Goal: Find specific page/section: Find specific page/section

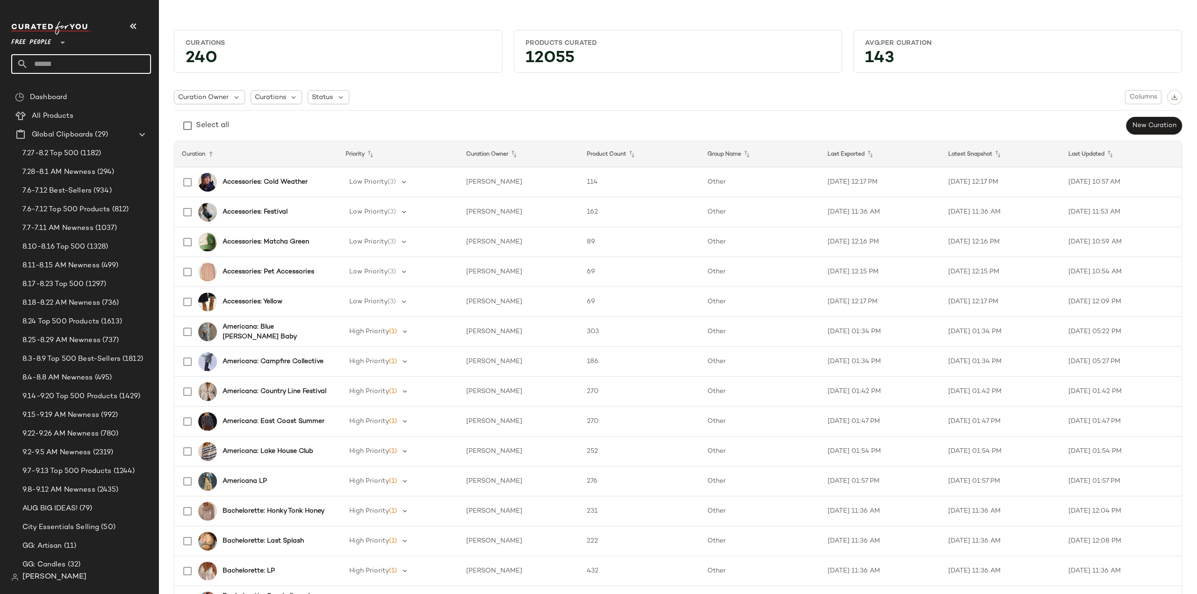
click at [87, 65] on input "text" at bounding box center [89, 64] width 123 height 20
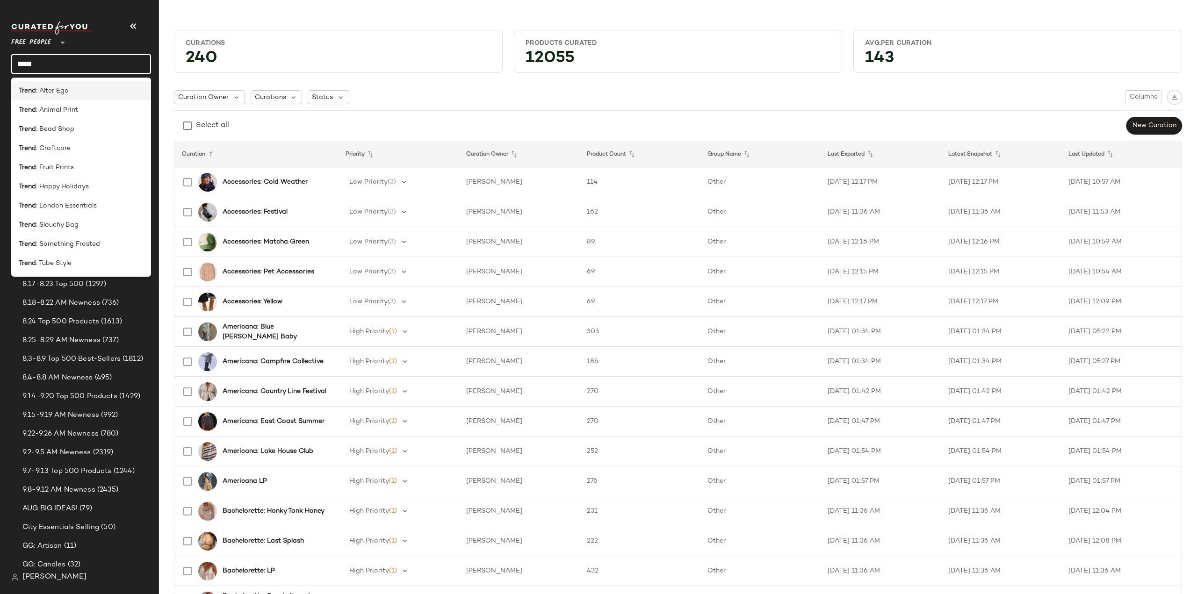
type input "*****"
click at [51, 90] on span ": Alter Ego" at bounding box center [52, 91] width 33 height 10
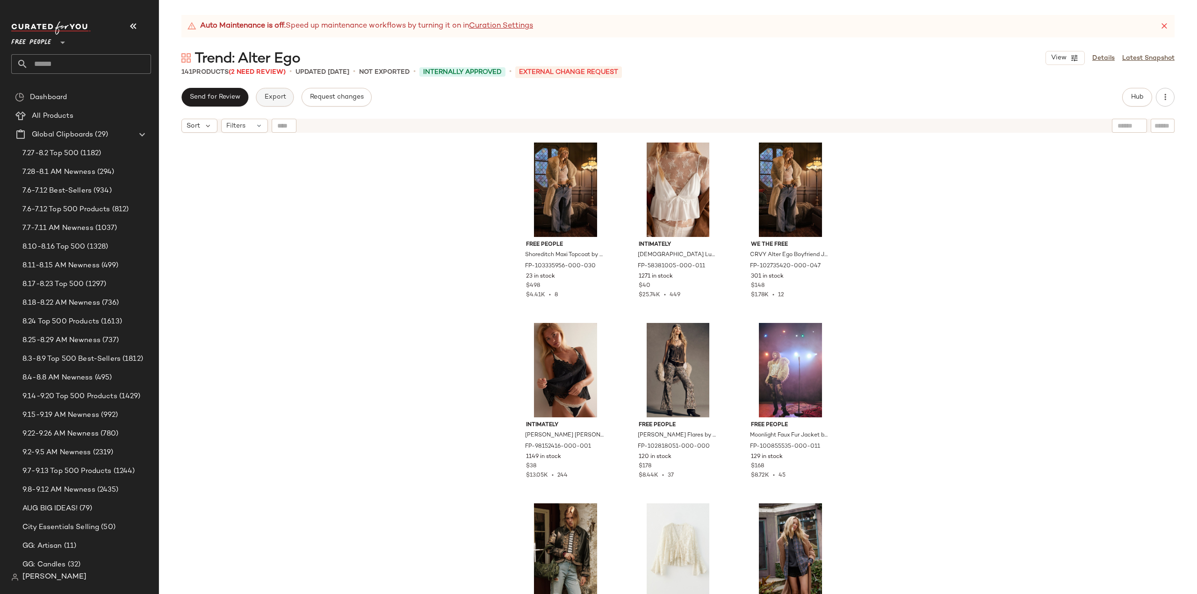
click at [267, 96] on span "Export" at bounding box center [275, 97] width 22 height 7
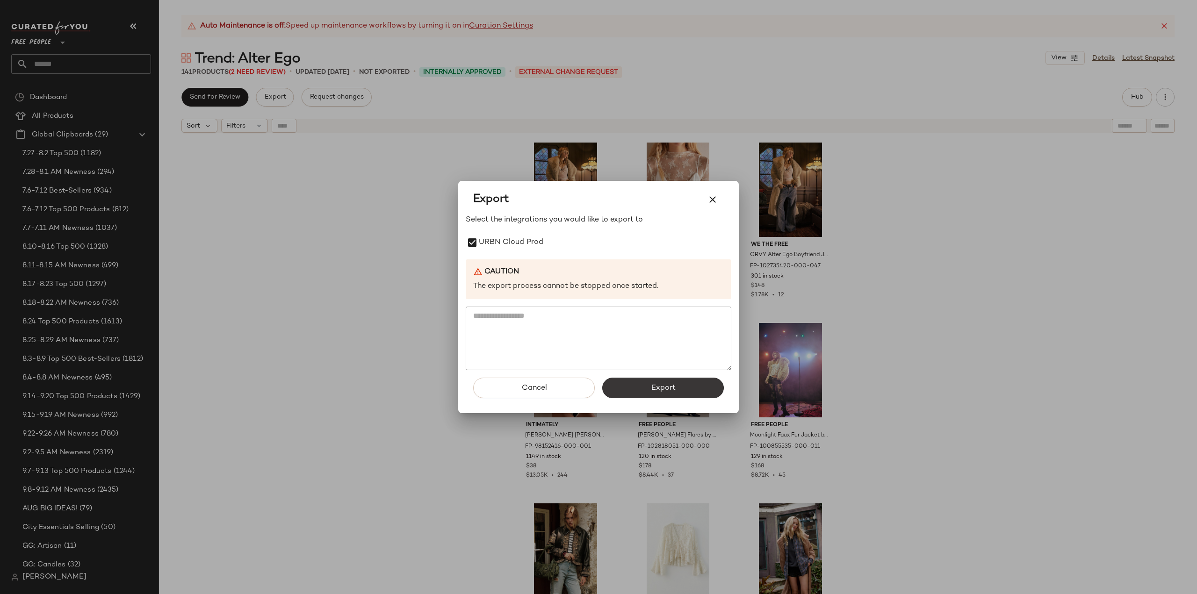
click at [670, 390] on span "Export" at bounding box center [662, 388] width 25 height 9
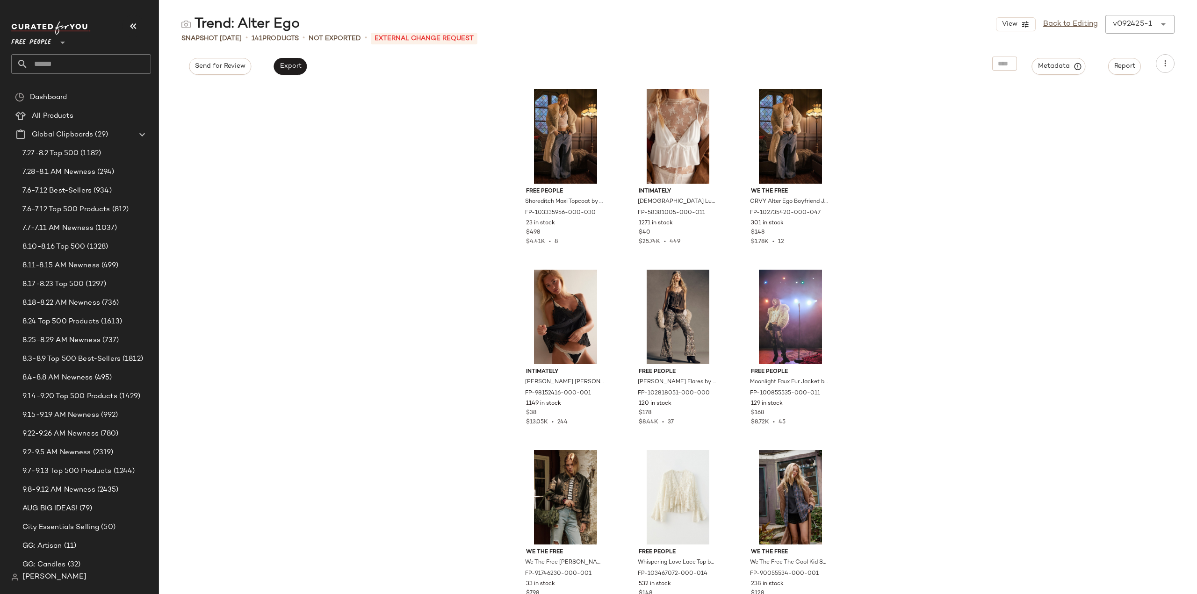
click at [51, 64] on input "text" at bounding box center [89, 64] width 123 height 20
type input "*****"
click at [37, 92] on span "Trend:" at bounding box center [28, 91] width 19 height 10
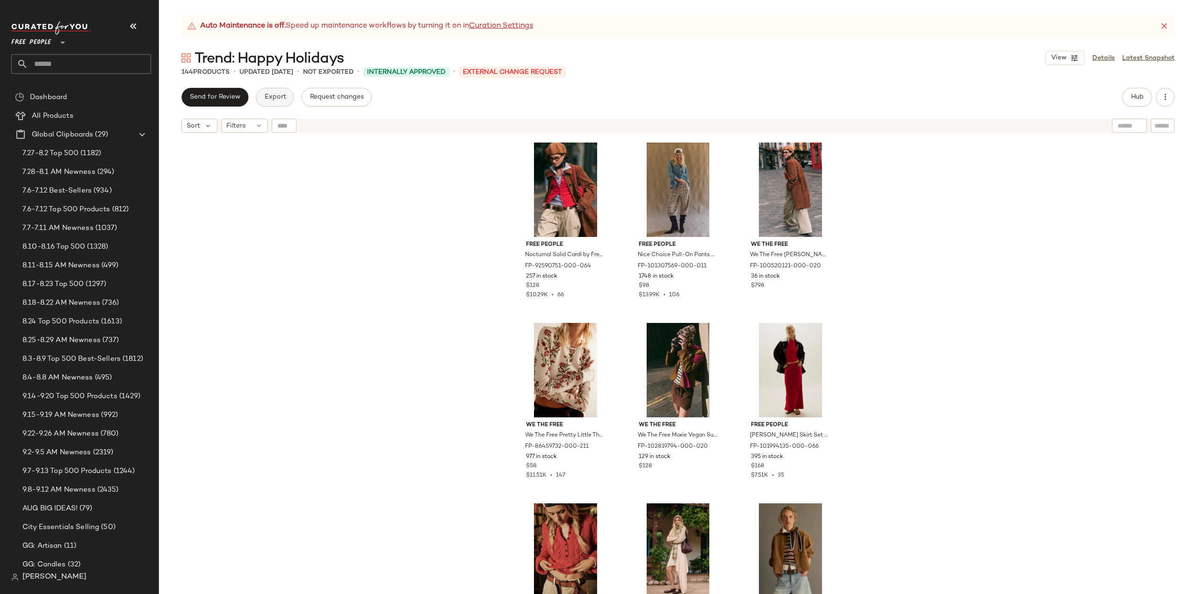
click at [275, 99] on span "Export" at bounding box center [275, 97] width 22 height 7
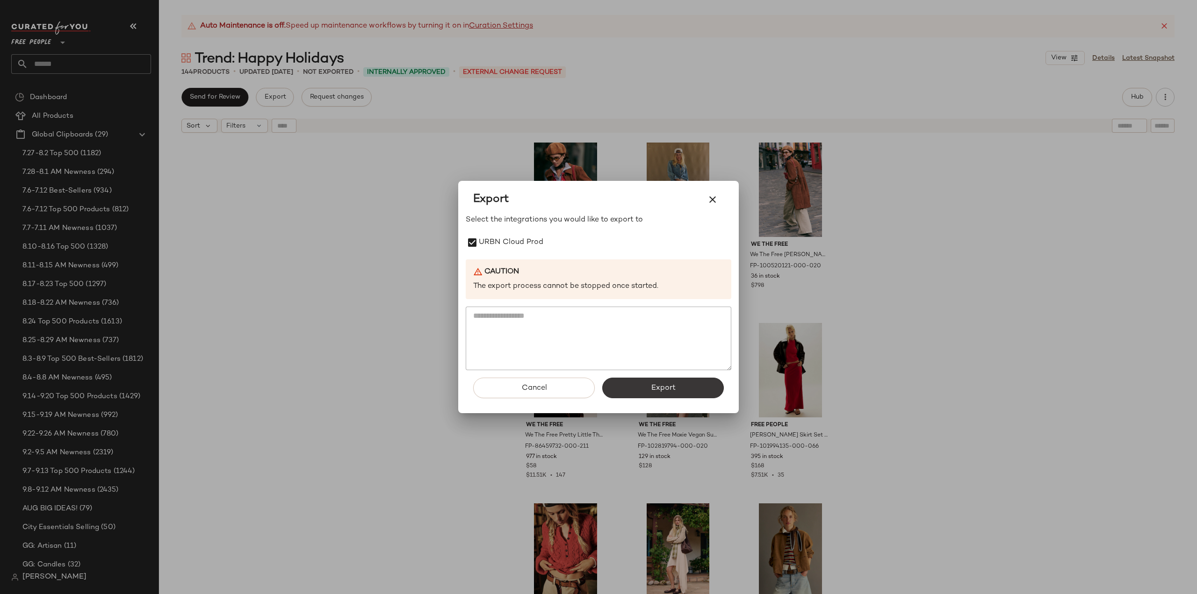
click at [651, 391] on span "Export" at bounding box center [662, 388] width 25 height 9
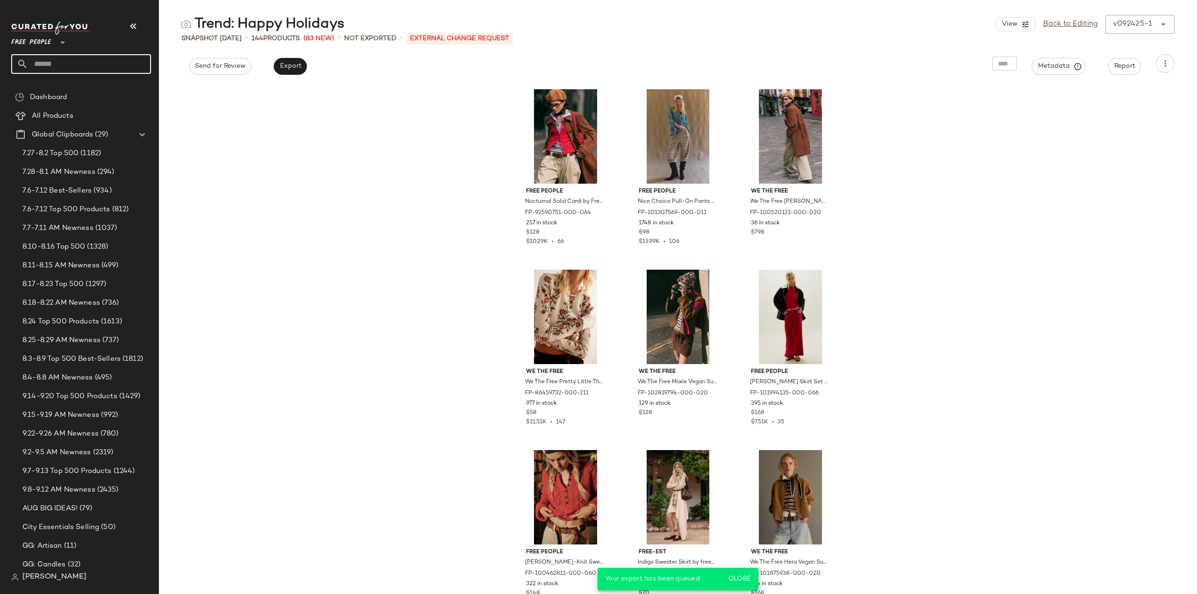
click at [58, 64] on input "text" at bounding box center [89, 64] width 123 height 20
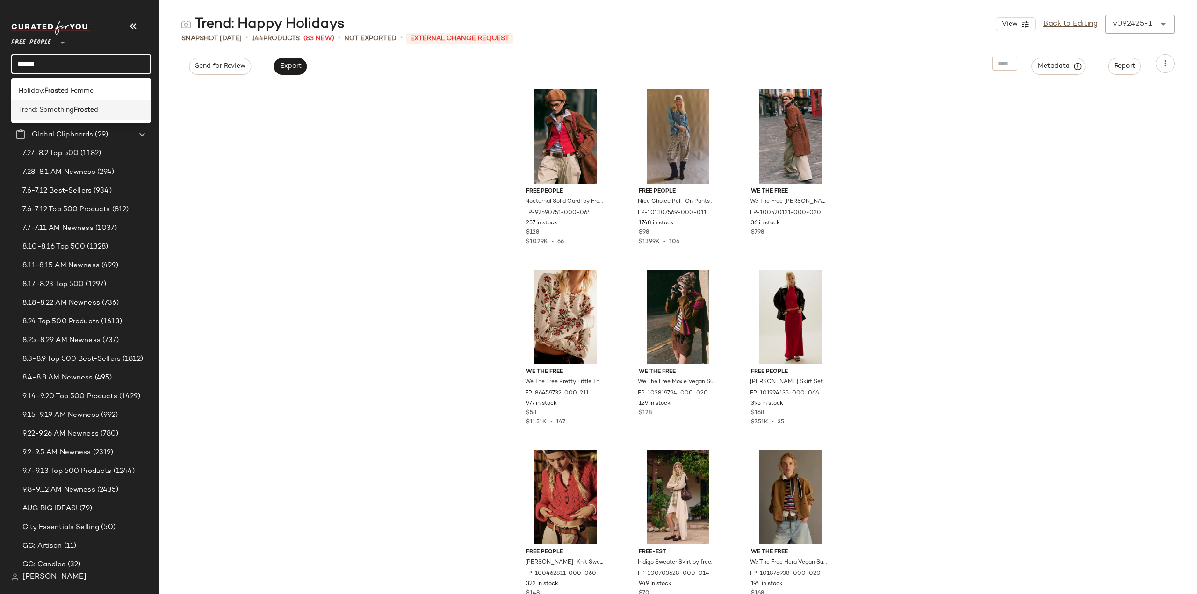
type input "******"
click at [36, 112] on span "Trend: Something" at bounding box center [46, 110] width 55 height 10
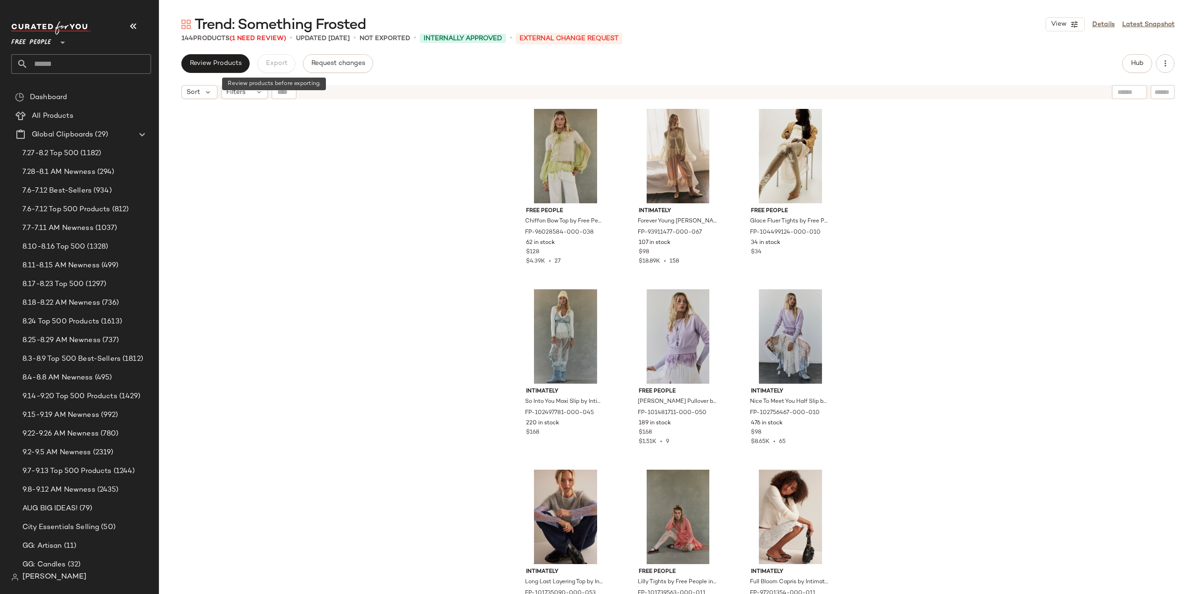
click at [271, 65] on div "Export" at bounding box center [276, 63] width 38 height 19
click at [222, 65] on span "Review Products" at bounding box center [215, 63] width 52 height 7
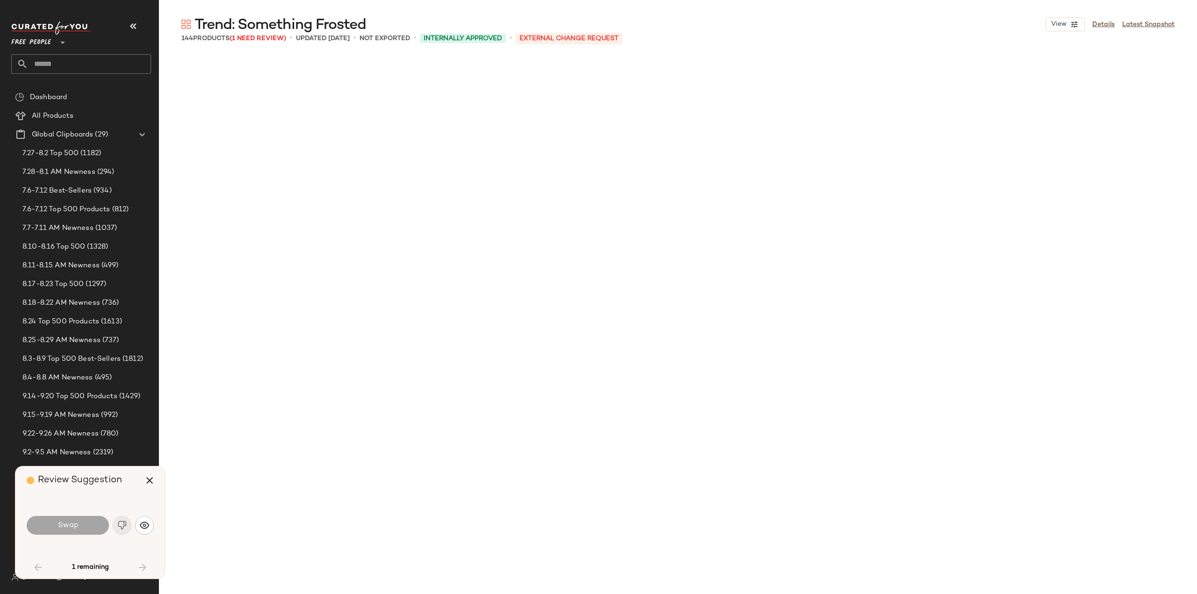
scroll to position [2888, 0]
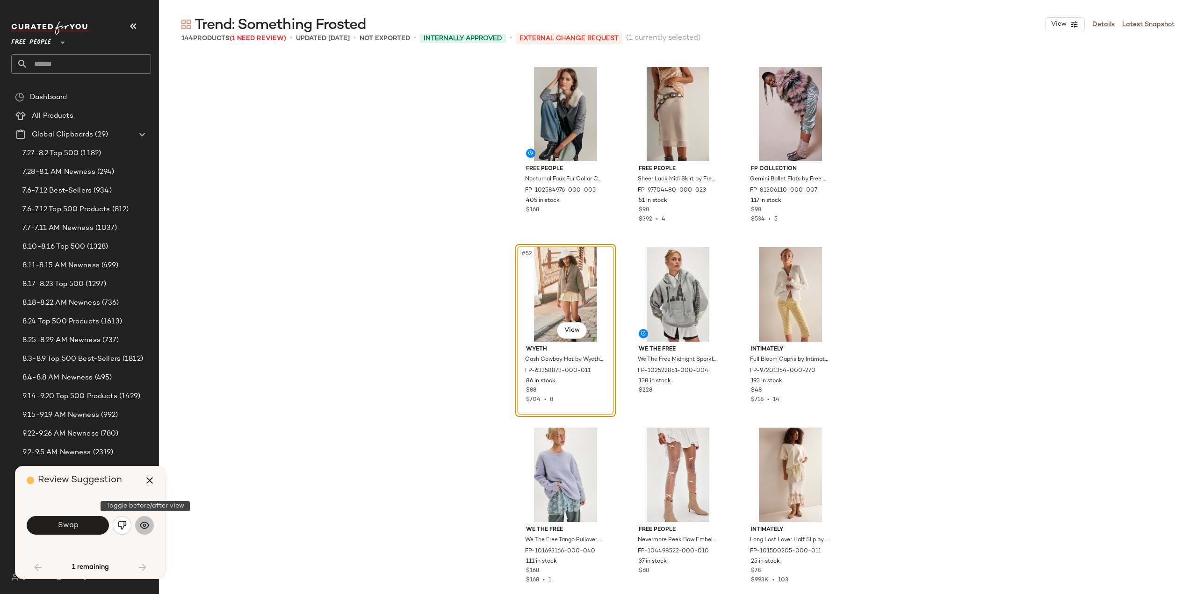
click at [143, 528] on img "button" at bounding box center [144, 525] width 9 height 9
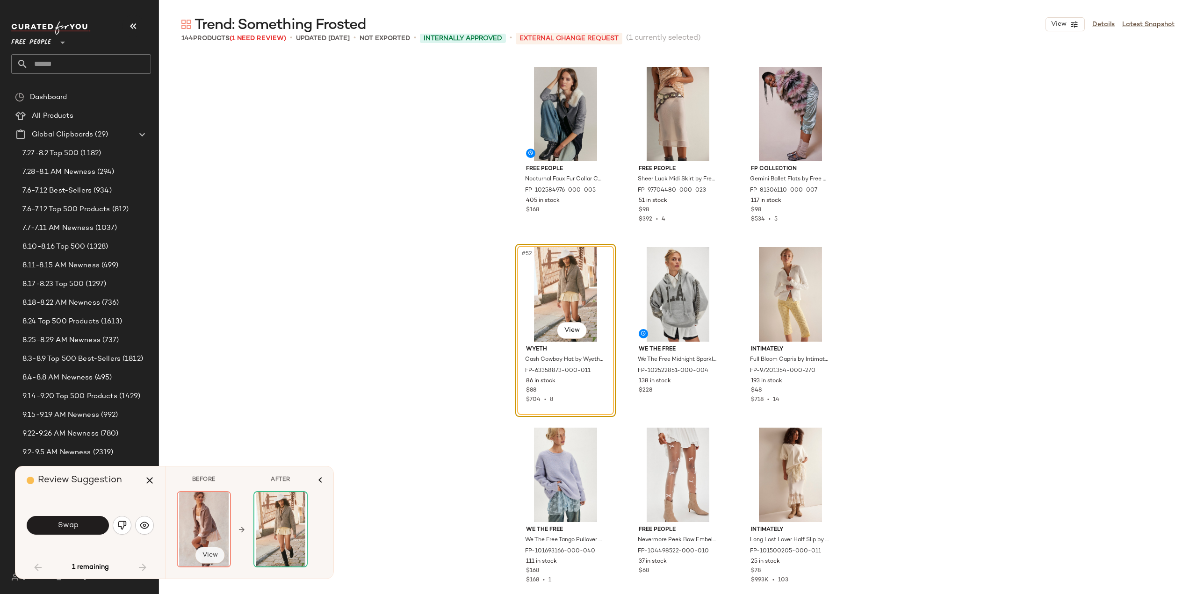
click at [202, 558] on span "View" at bounding box center [210, 555] width 16 height 7
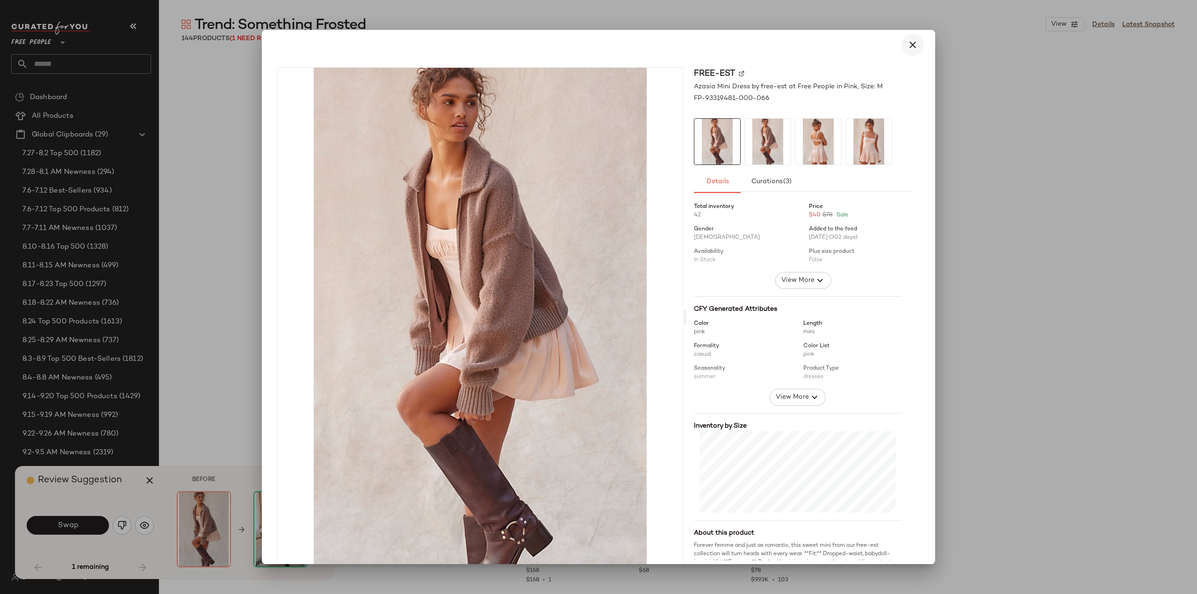
click at [907, 43] on icon "button" at bounding box center [912, 44] width 11 height 11
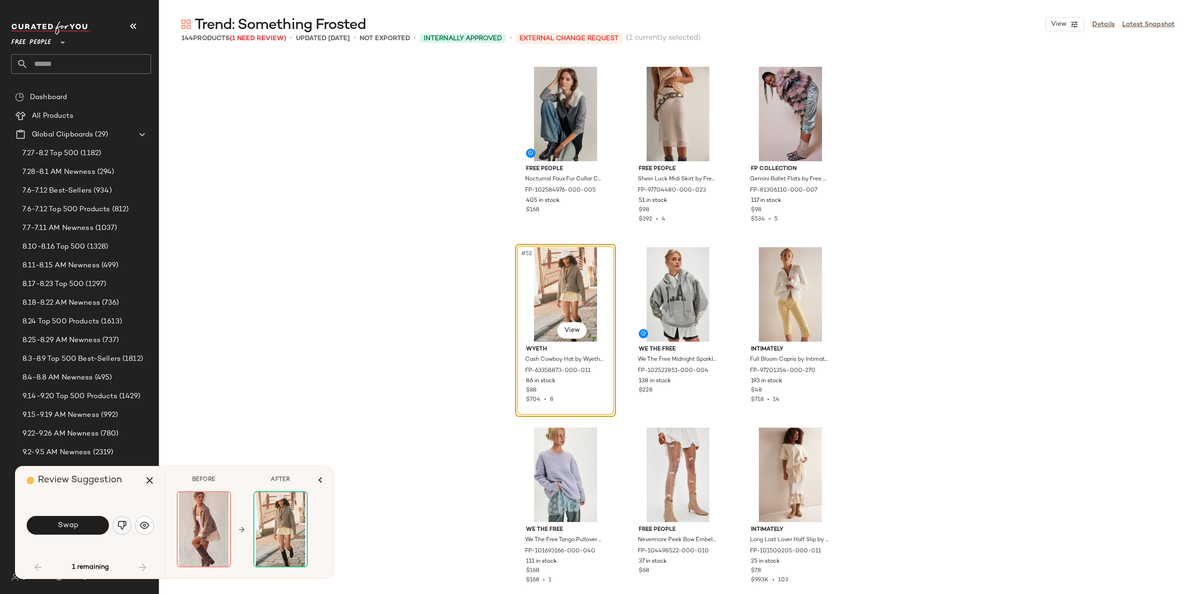
click at [127, 527] on button "button" at bounding box center [122, 525] width 19 height 19
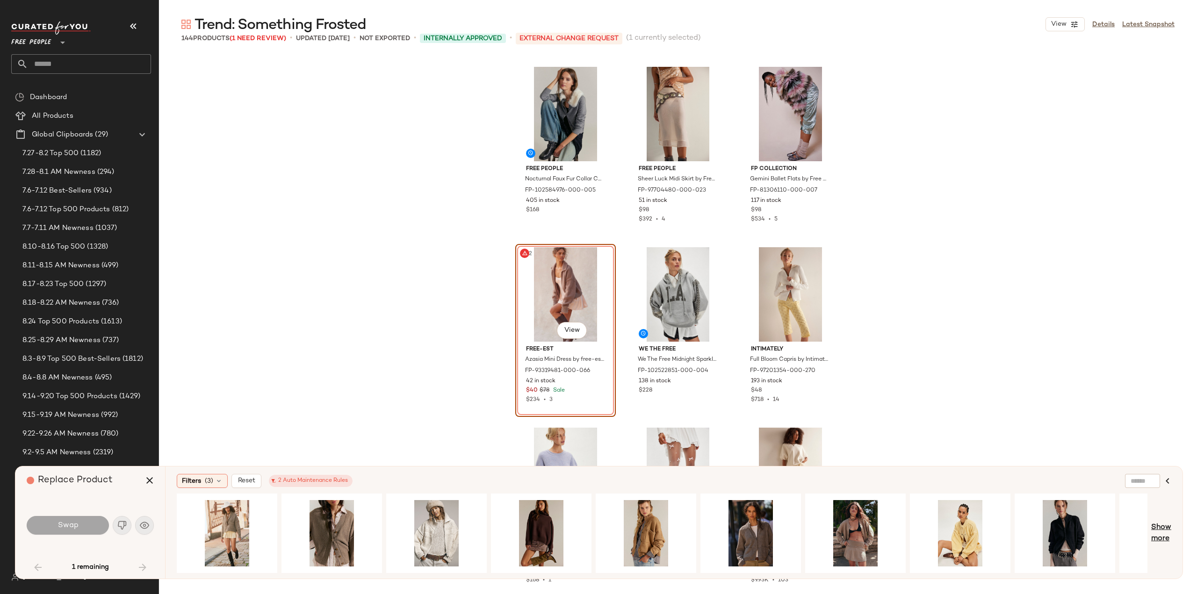
click at [1157, 526] on span "Show more" at bounding box center [1161, 533] width 20 height 22
click at [1157, 533] on span "Show more" at bounding box center [1161, 533] width 20 height 22
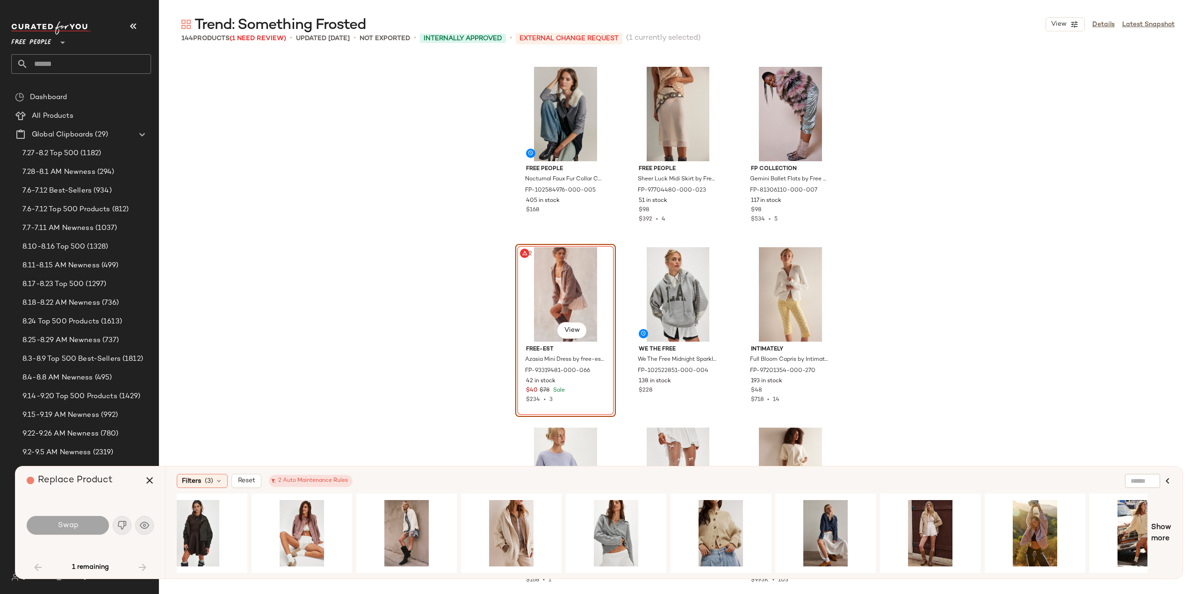
scroll to position [0, 3109]
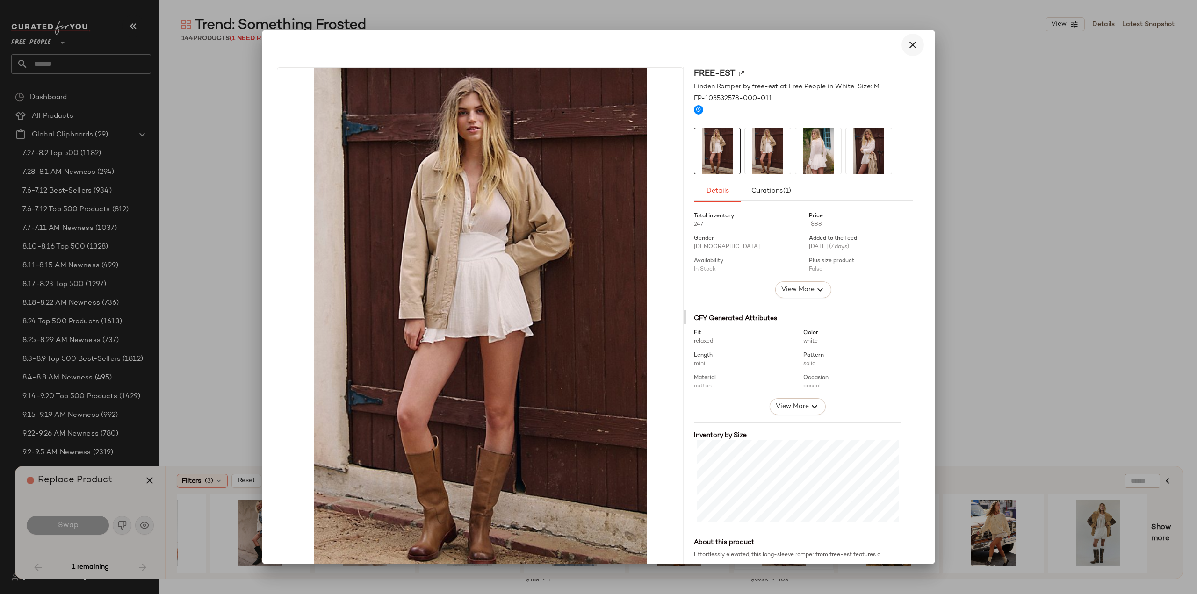
click at [907, 46] on icon "button" at bounding box center [912, 44] width 11 height 11
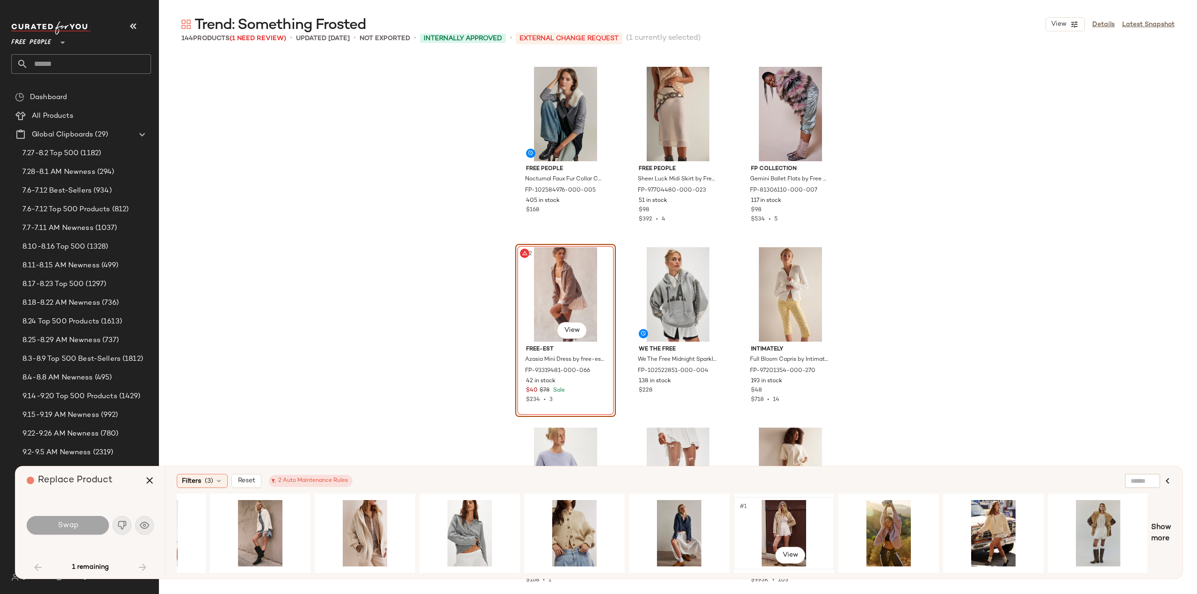
click at [774, 531] on div "#1 View" at bounding box center [784, 533] width 94 height 66
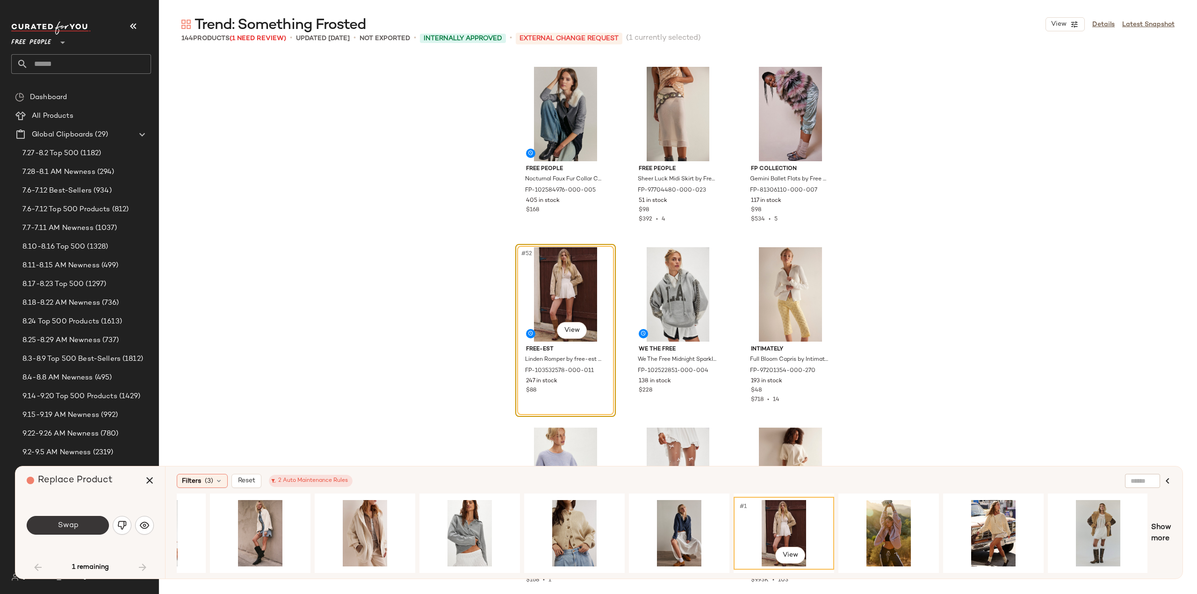
click at [77, 531] on button "Swap" at bounding box center [68, 525] width 82 height 19
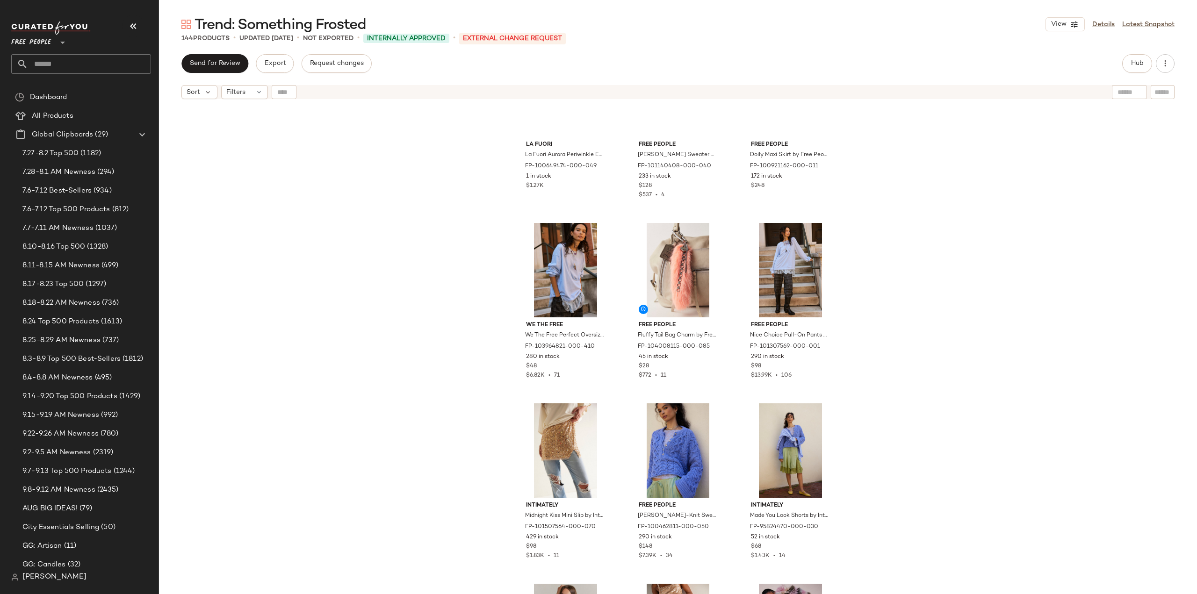
scroll to position [2327, 0]
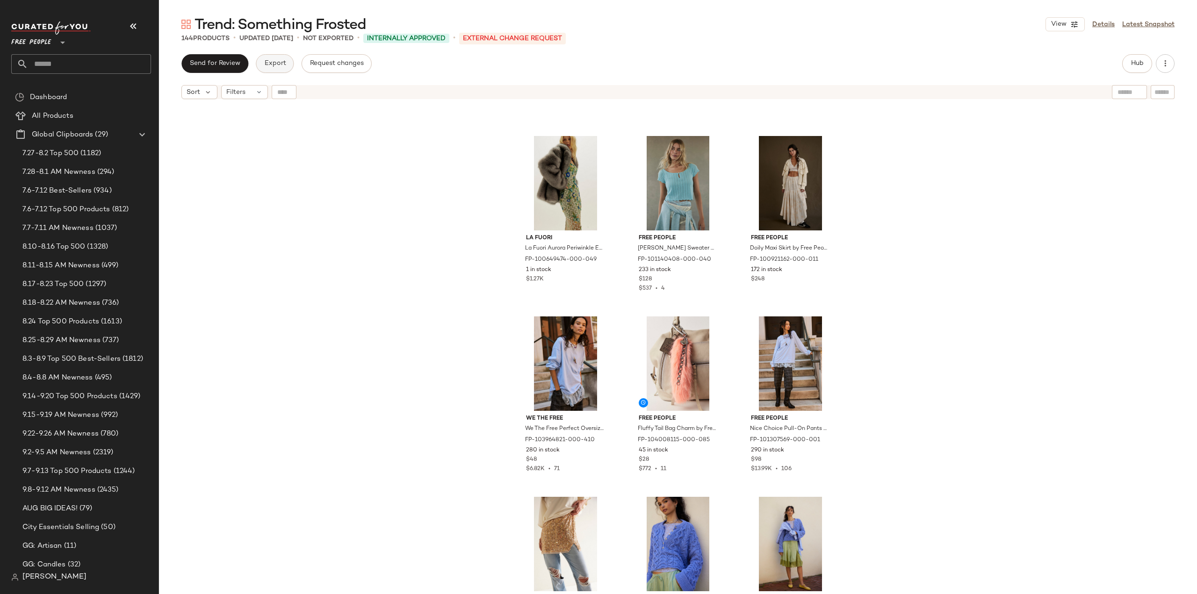
click at [270, 65] on span "Export" at bounding box center [275, 63] width 22 height 7
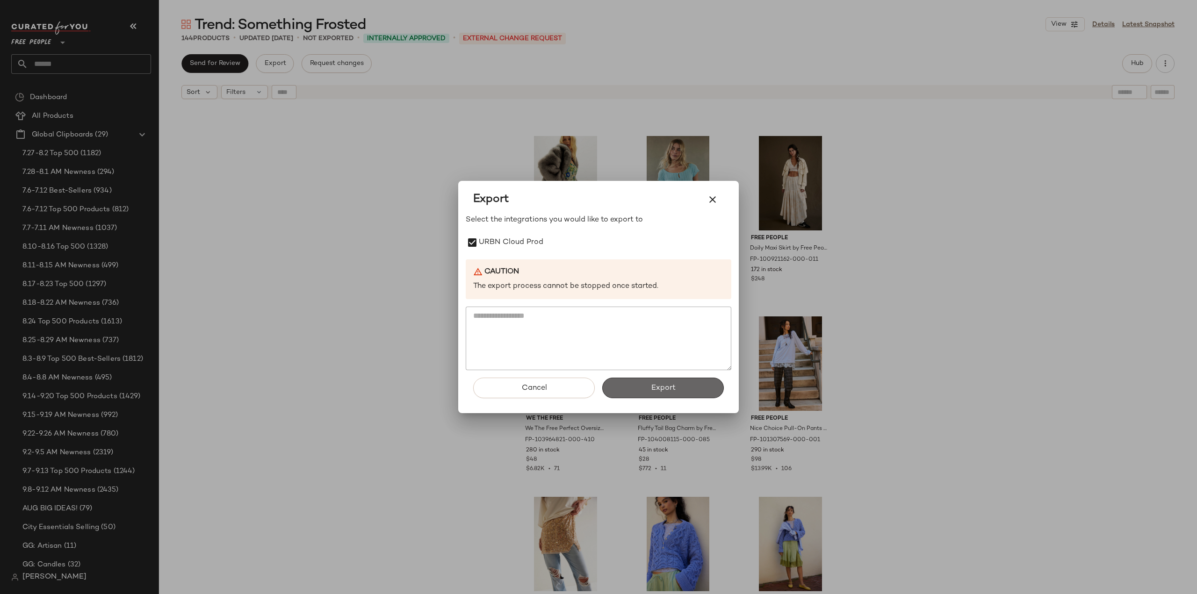
click at [655, 390] on span "Export" at bounding box center [662, 388] width 25 height 9
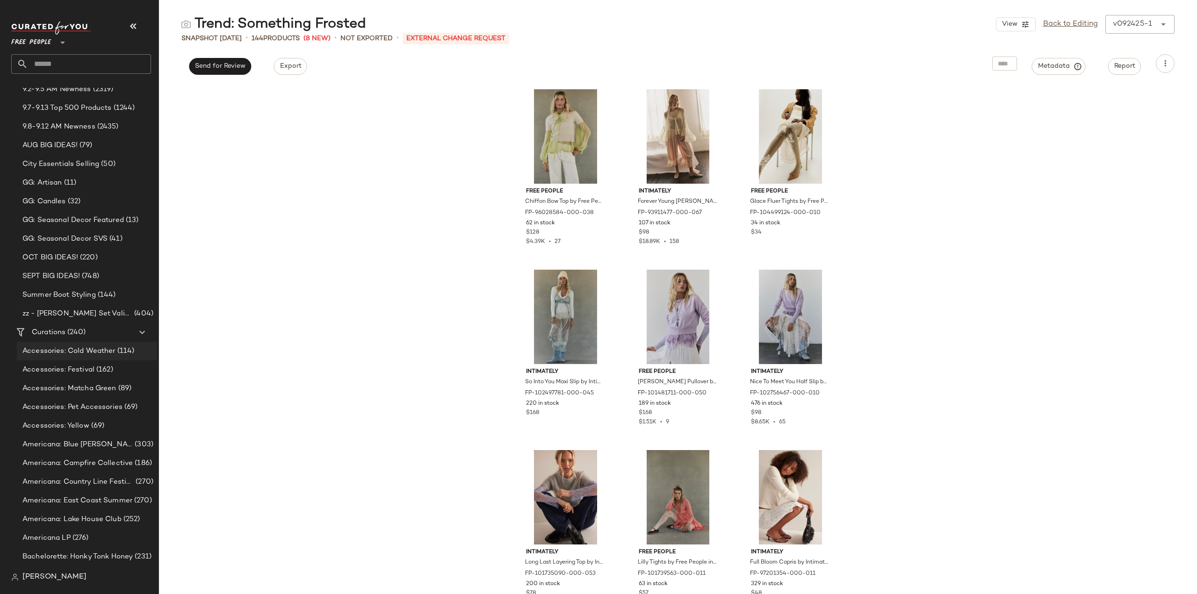
scroll to position [468, 0]
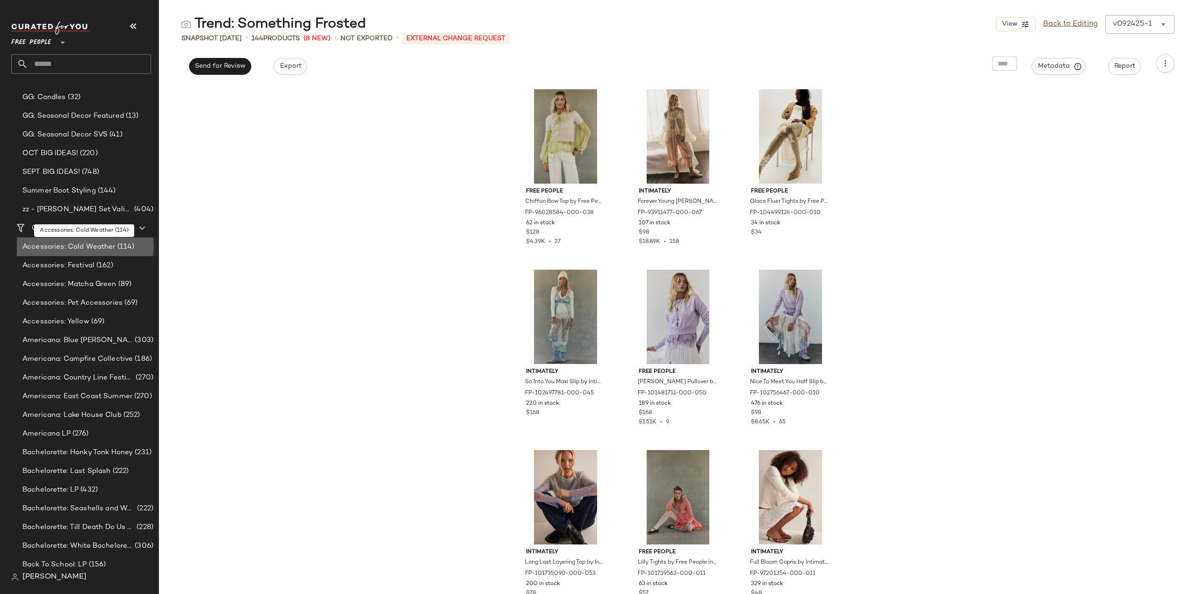
click at [55, 248] on span "Accessories: Cold Weather" at bounding box center [68, 247] width 93 height 11
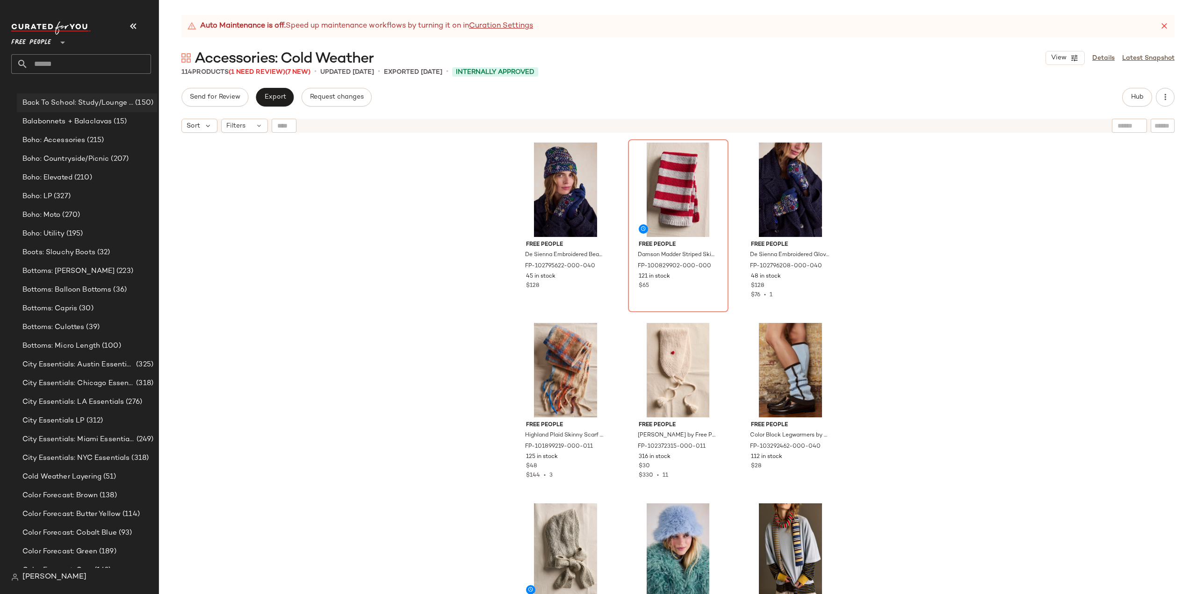
scroll to position [982, 0]
click at [54, 271] on span "Bottoms: Balloon Bottoms" at bounding box center [66, 275] width 89 height 11
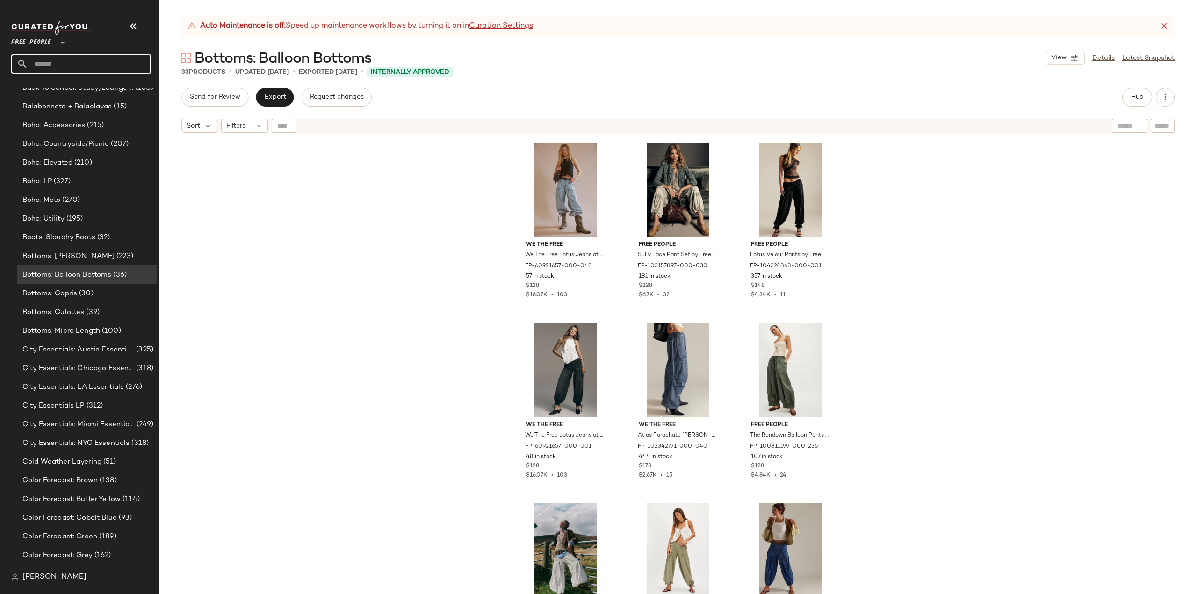
click at [70, 61] on input "text" at bounding box center [89, 64] width 123 height 20
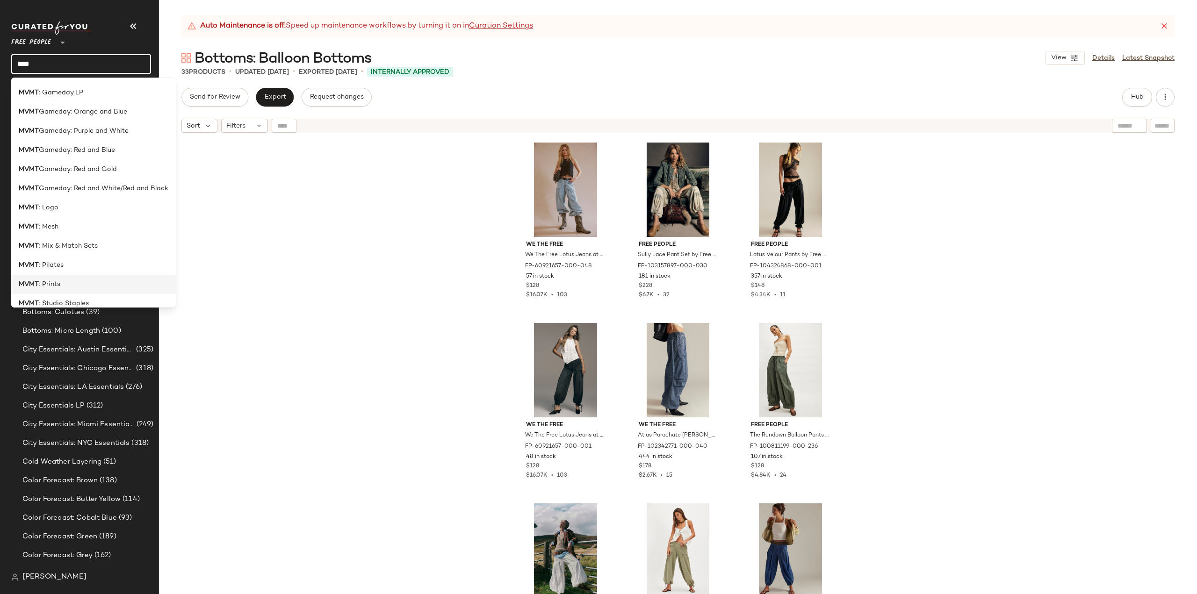
scroll to position [327, 0]
type input "****"
click at [35, 184] on b "MVMT" at bounding box center [29, 185] width 20 height 10
